Goal: Check status: Check status

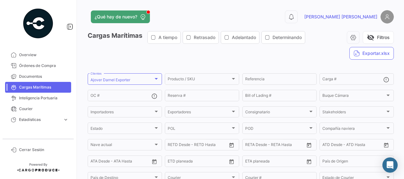
click at [38, 86] on span "Cargas Marítimas" at bounding box center [44, 88] width 50 height 6
click at [135, 127] on div "Estado Estado" at bounding box center [125, 128] width 69 height 12
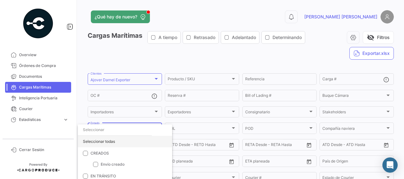
click at [86, 143] on div "Seleccionar todas" at bounding box center [125, 141] width 94 height 11
checkbox input "true"
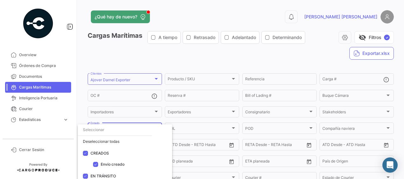
click at [204, 94] on div at bounding box center [202, 89] width 404 height 179
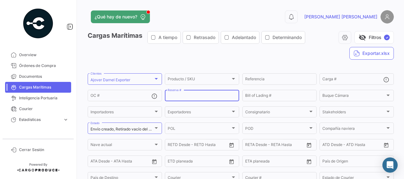
click at [202, 95] on input "Reserva #" at bounding box center [202, 96] width 69 height 4
paste input "ZIMUCRT911424"
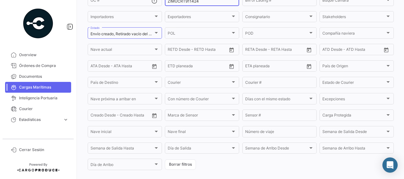
scroll to position [219, 0]
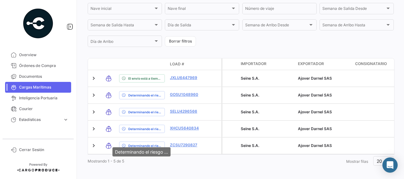
type input "ZIMUCRT911424"
drag, startPoint x: 119, startPoint y: 149, endPoint x: 124, endPoint y: 152, distance: 6.0
click at [124, 152] on div "Determinando el riesgo ..." at bounding box center [142, 152] width 58 height 9
drag, startPoint x: 124, startPoint y: 152, endPoint x: 111, endPoint y: 149, distance: 13.2
click at [111, 149] on mat-tooltip-component "Determinando el riesgo ..." at bounding box center [141, 152] width 67 height 18
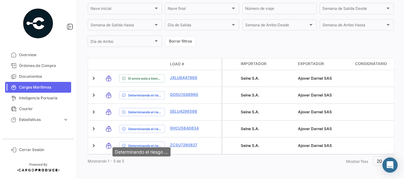
click at [110, 147] on mat-tooltip-component "Determinando el riesgo ..." at bounding box center [141, 152] width 67 height 18
drag, startPoint x: 110, startPoint y: 147, endPoint x: 118, endPoint y: 149, distance: 8.3
click at [118, 149] on mat-tooltip-component "Determinando el riesgo ..." at bounding box center [141, 152] width 67 height 18
drag, startPoint x: 118, startPoint y: 149, endPoint x: 131, endPoint y: 166, distance: 20.9
click at [130, 166] on div "¿Qué hay de nuevo? 0 [PERSON_NAME] Marítimas A tiempo Retrasado Adelantado Dete…" at bounding box center [241, 89] width 327 height 179
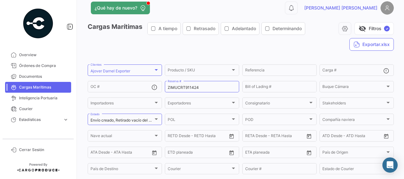
scroll to position [0, 0]
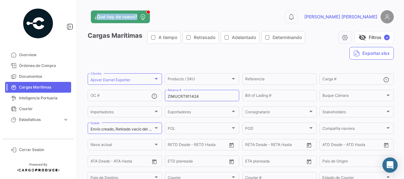
drag, startPoint x: 181, startPoint y: 5, endPoint x: 133, endPoint y: -33, distance: 61.1
click at [133, 0] on html "Overview Órdenes de Compra Documentos Cargas Marítimas Inteligencia Portuaria C…" at bounding box center [202, 89] width 404 height 179
